Goal: Transaction & Acquisition: Obtain resource

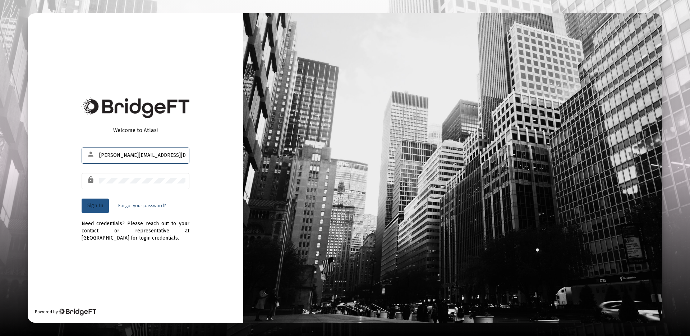
click at [103, 202] on button "Sign In" at bounding box center [95, 205] width 27 height 14
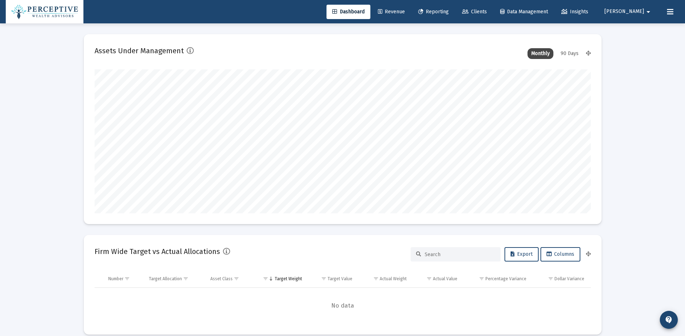
type input "[PERSON_NAME][EMAIL_ADDRESS][DOMAIN_NAME]"
click at [405, 10] on span "Revenue" at bounding box center [391, 12] width 27 height 6
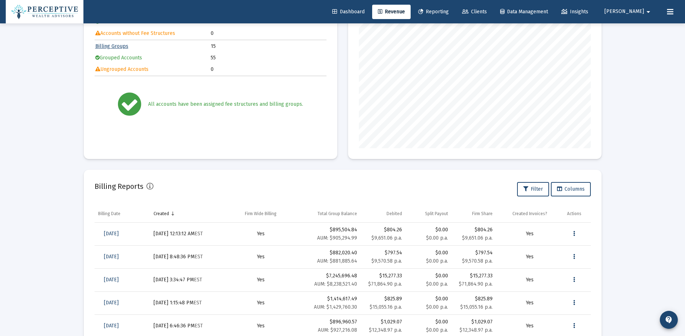
scroll to position [142, 0]
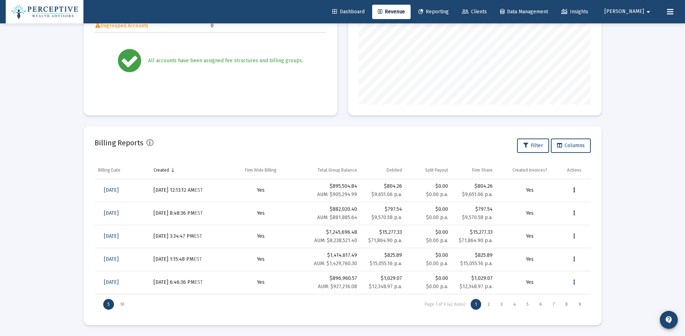
click at [576, 189] on button "Data grid" at bounding box center [574, 190] width 14 height 14
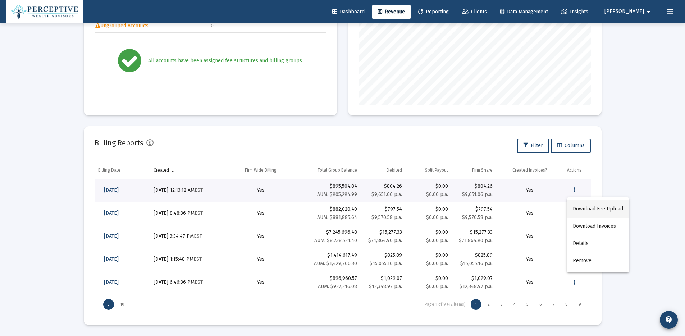
click at [607, 207] on button "Download Fee Upload" at bounding box center [598, 208] width 62 height 17
click at [574, 188] on icon "Data grid" at bounding box center [574, 190] width 2 height 9
click at [600, 228] on button "Download Invoices" at bounding box center [598, 226] width 62 height 17
